Goal: Complete application form

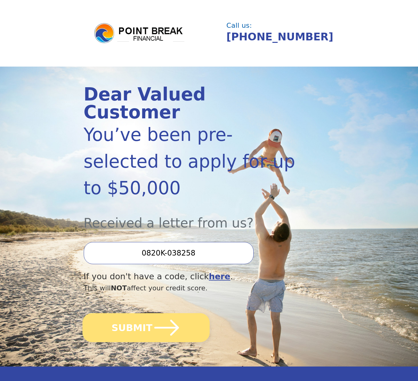
click at [145, 313] on button "SUBMIT" at bounding box center [146, 327] width 127 height 29
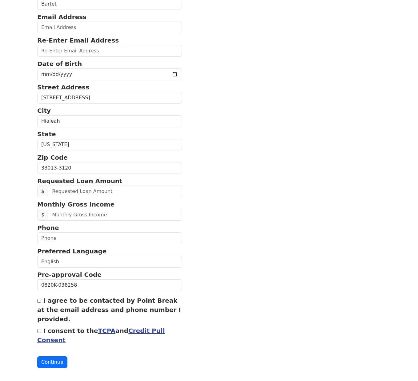
scroll to position [90, 0]
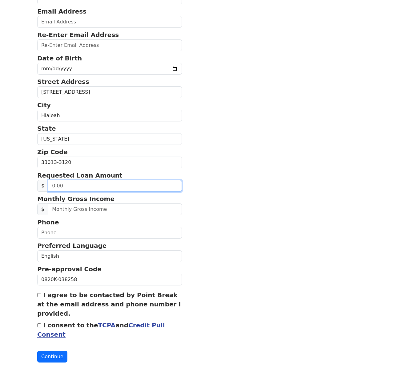
click at [54, 185] on input "text" at bounding box center [115, 186] width 134 height 12
click at [55, 185] on input "text" at bounding box center [115, 186] width 134 height 12
drag, startPoint x: 79, startPoint y: 184, endPoint x: 50, endPoint y: 185, distance: 29.3
click at [50, 185] on input "text" at bounding box center [115, 186] width 134 height 12
click at [72, 185] on input "20.00" at bounding box center [115, 186] width 134 height 12
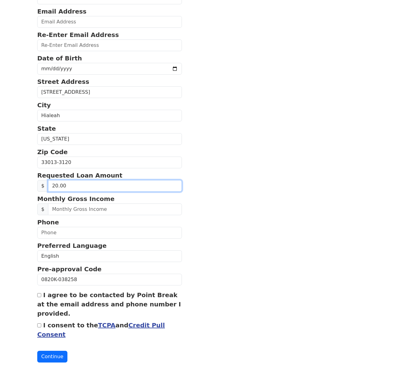
drag, startPoint x: 56, startPoint y: 186, endPoint x: 73, endPoint y: 186, distance: 16.6
click at [73, 186] on input "20.00" at bounding box center [115, 186] width 134 height 12
type input "20,000.00"
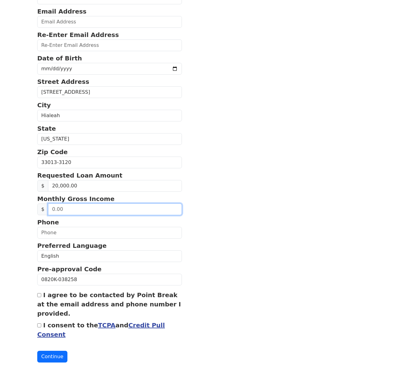
click at [118, 209] on input "text" at bounding box center [115, 209] width 134 height 12
type input "42,000.00"
click at [181, 198] on section "First Name Juan Last Name Bartet Email Address Re-Enter Email Address Date of B…" at bounding box center [209, 161] width 344 height 402
